Goal: Find contact information: Find contact information

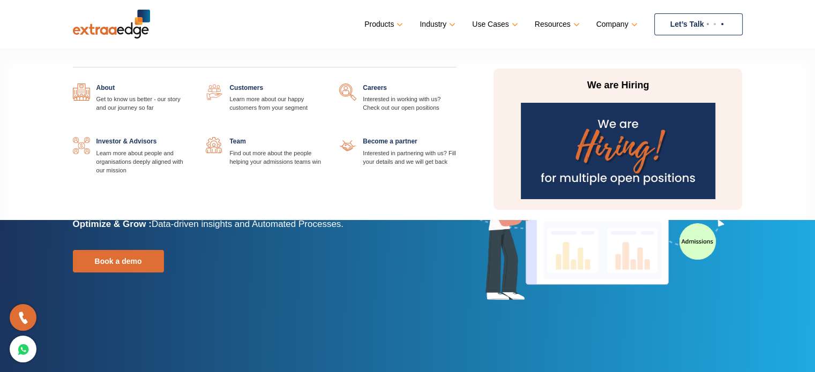
click at [456, 84] on link at bounding box center [456, 84] width 0 height 0
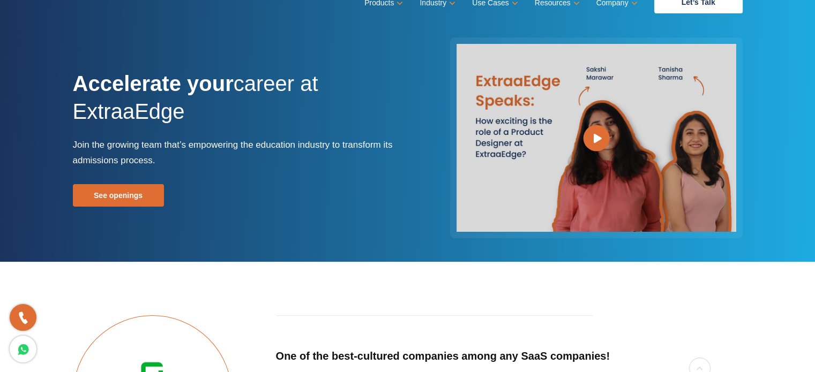
scroll to position [19, 0]
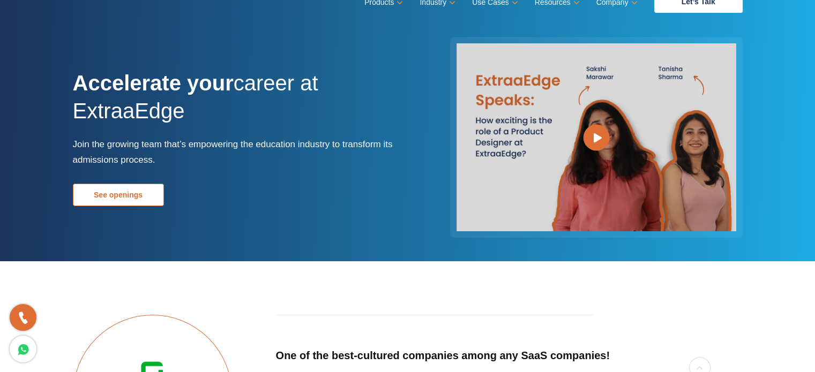
click at [88, 196] on link "See openings" at bounding box center [118, 195] width 91 height 22
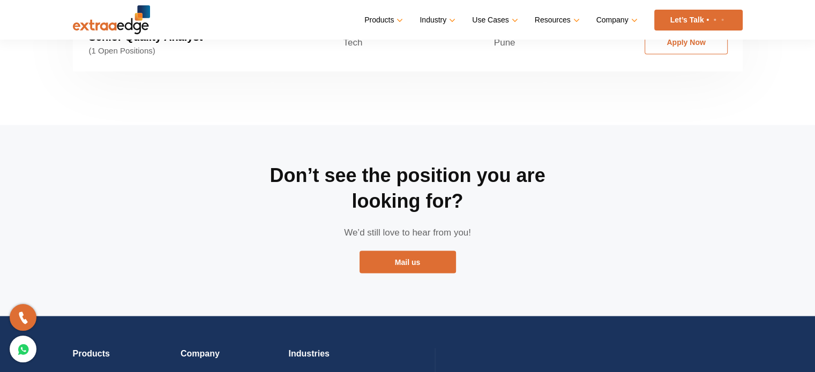
scroll to position [1992, 0]
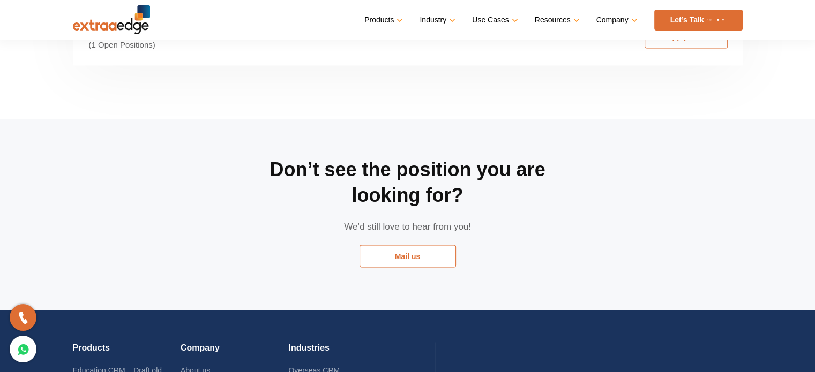
click at [388, 245] on link "Mail us" at bounding box center [407, 256] width 96 height 22
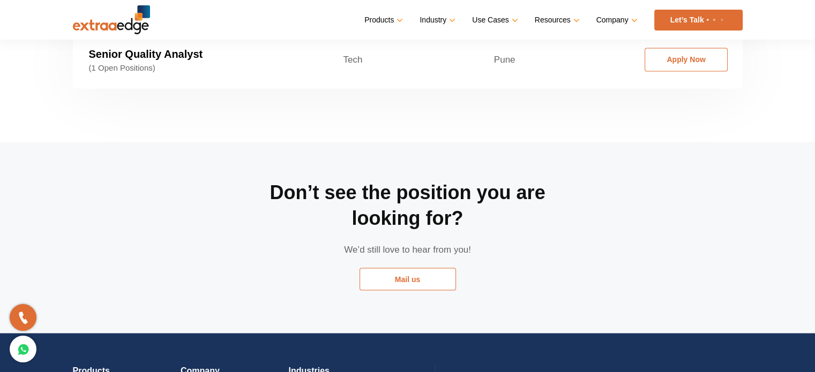
scroll to position [1968, 0]
